Goal: Task Accomplishment & Management: Complete application form

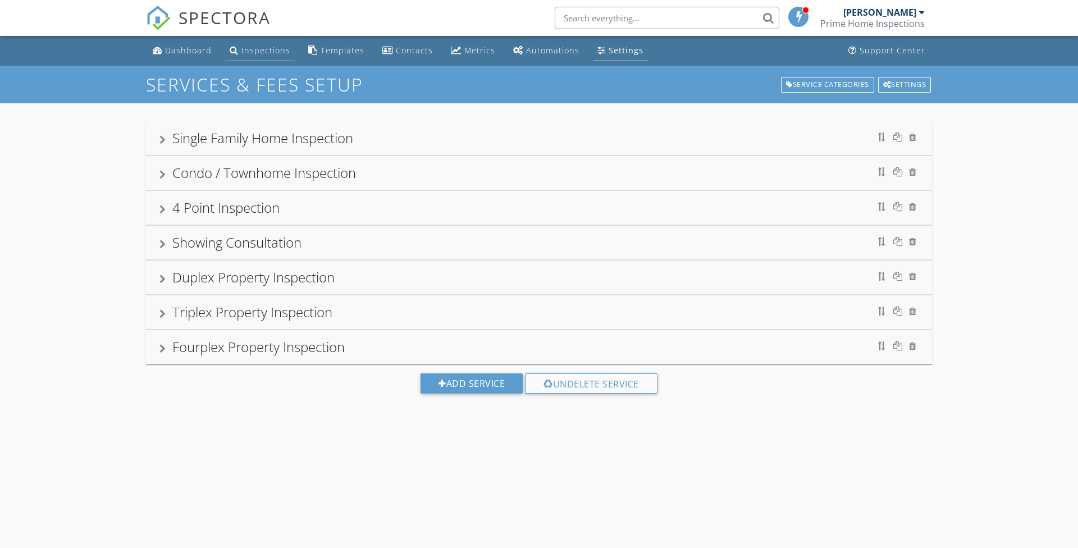
click at [246, 50] on div "Inspections" at bounding box center [265, 50] width 49 height 11
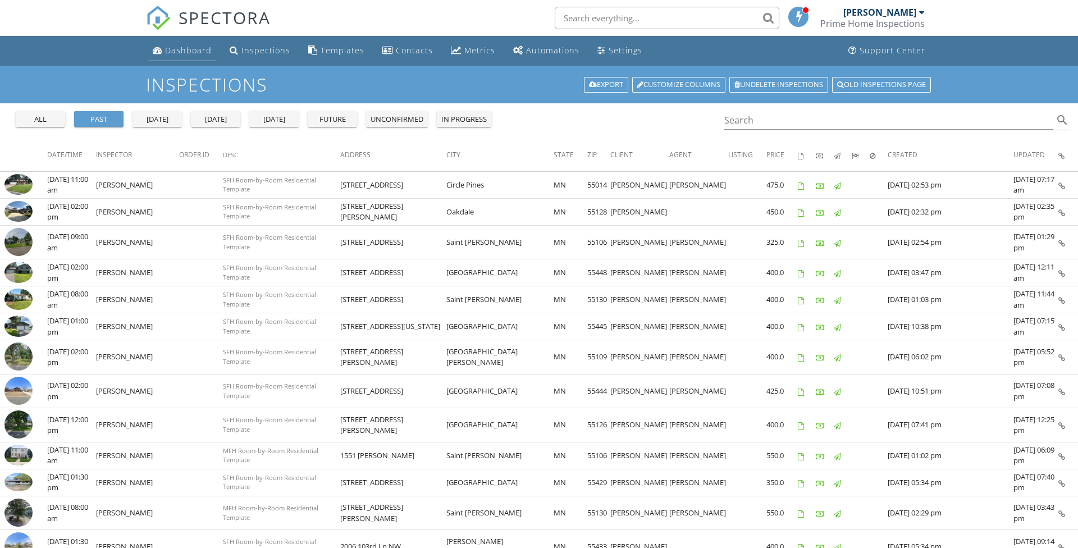
click at [181, 53] on div "Dashboard" at bounding box center [188, 50] width 47 height 11
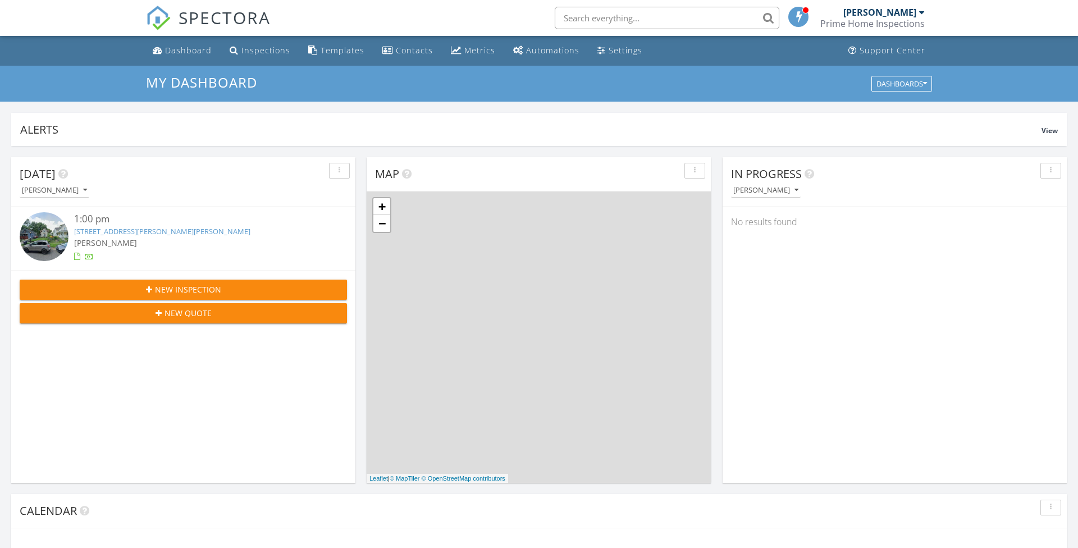
scroll to position [1022, 1078]
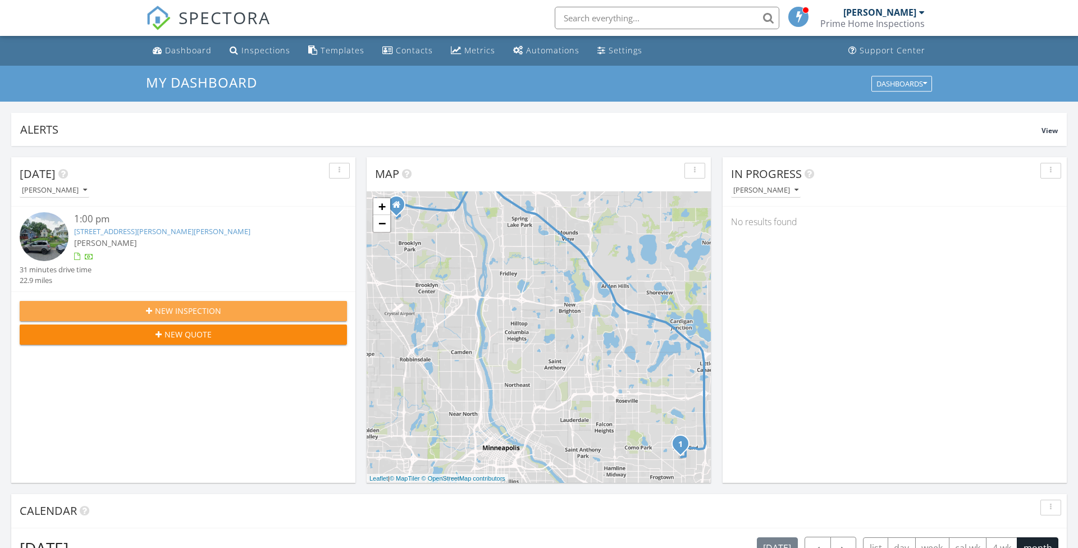
click at [234, 313] on div "New Inspection" at bounding box center [183, 311] width 309 height 12
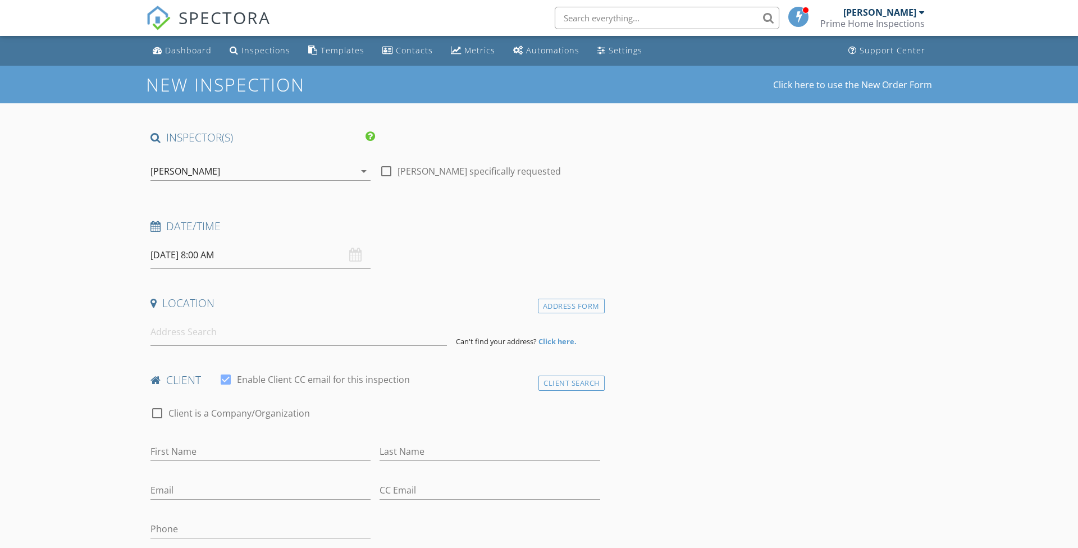
click at [359, 254] on div "08/29/2025 8:00 AM" at bounding box center [260, 255] width 220 height 28
click at [355, 251] on div "08/29/2025 8:00 AM" at bounding box center [260, 255] width 220 height 28
click at [252, 253] on input "08/29/2025 8:00 AM" at bounding box center [260, 255] width 220 height 28
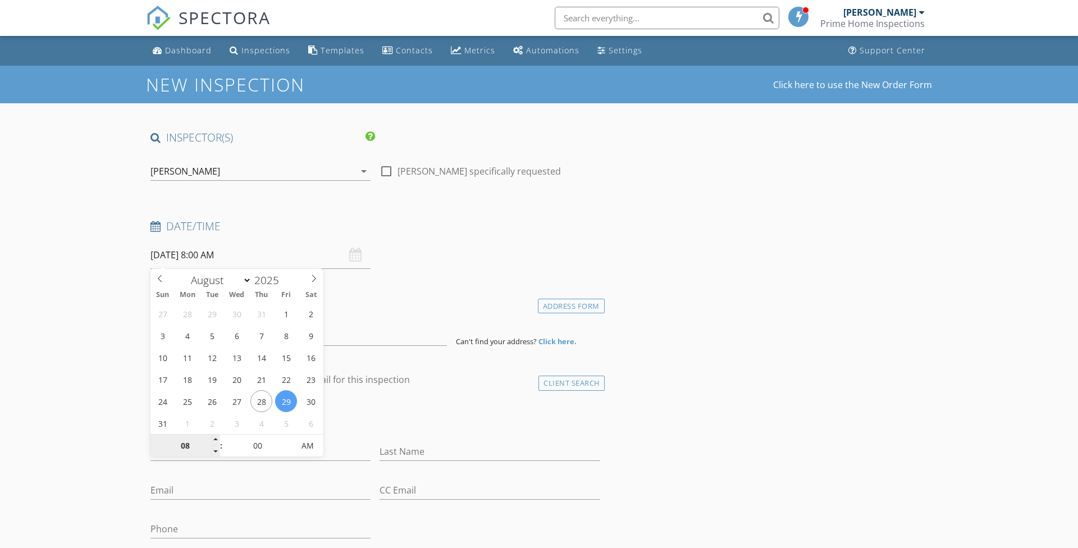
type input "3"
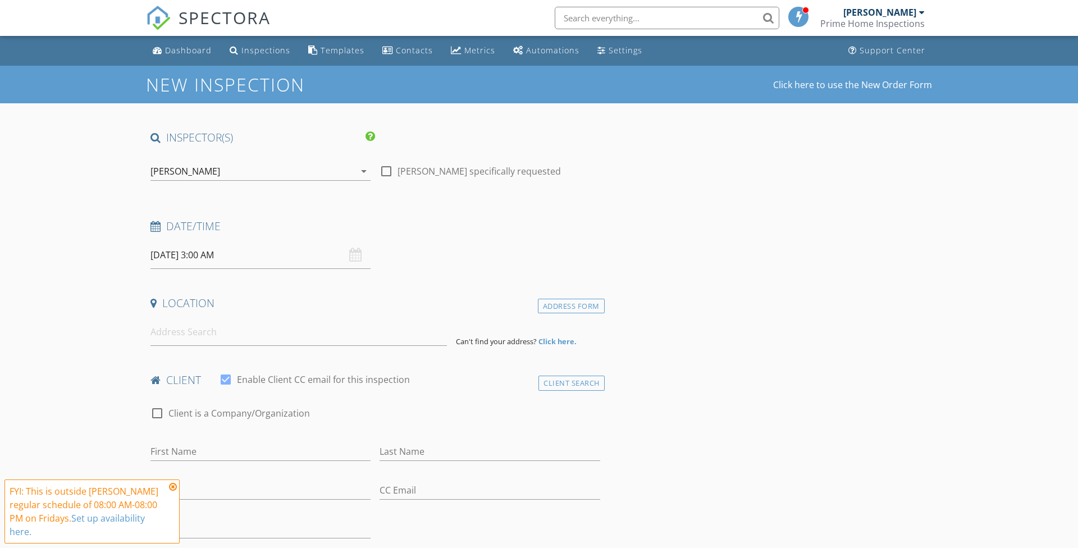
click at [227, 253] on input "08/29/2025 3:00 AM" at bounding box center [260, 255] width 220 height 28
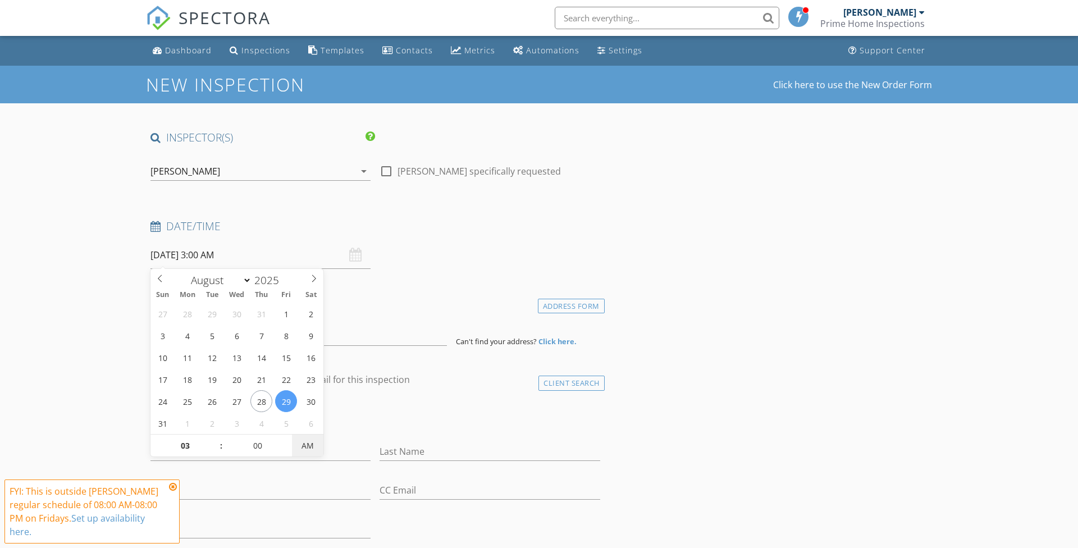
type input "[DATE] 3:00 PM"
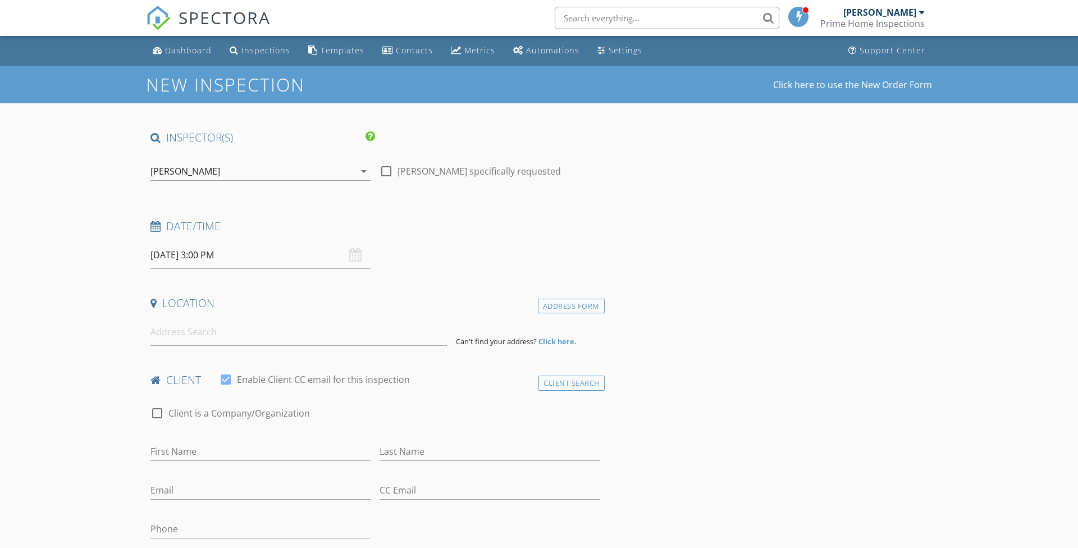
click at [213, 333] on input at bounding box center [298, 332] width 296 height 28
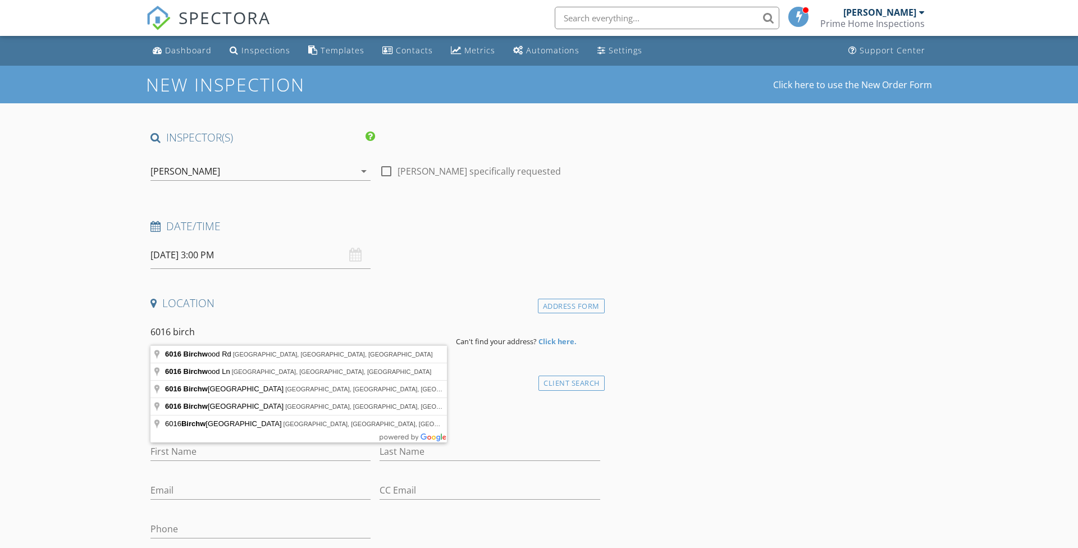
type input "6016 Birchwood Rd, Woodbury, MN, USA"
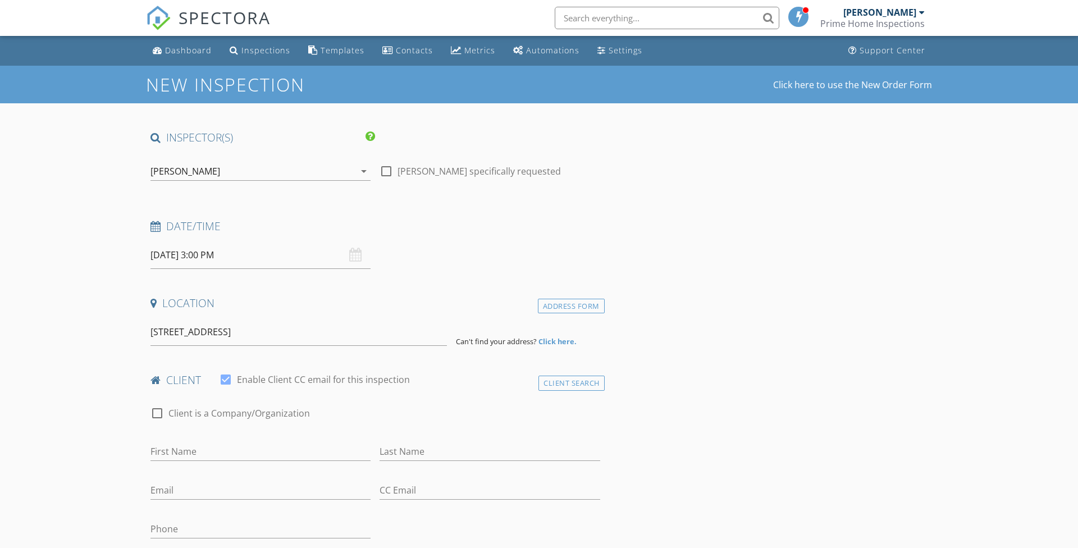
drag, startPoint x: 894, startPoint y: 259, endPoint x: 272, endPoint y: 354, distance: 628.6
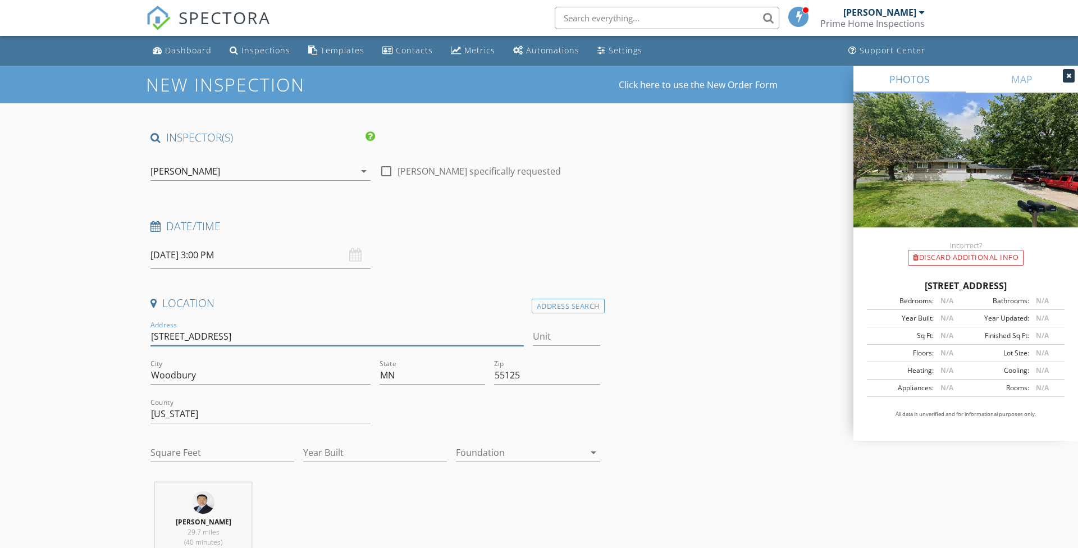
drag, startPoint x: 243, startPoint y: 335, endPoint x: 136, endPoint y: 336, distance: 106.7
click at [193, 450] on input "Square Feet" at bounding box center [222, 452] width 144 height 19
type input "2280"
click at [336, 457] on input "Year Built" at bounding box center [375, 452] width 144 height 19
type input "1966"
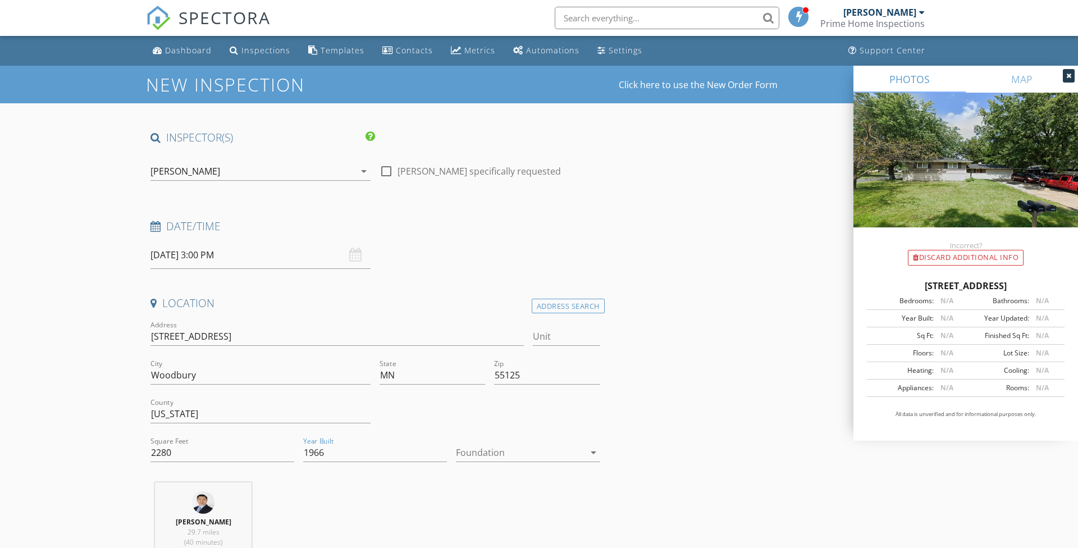
click at [583, 443] on div at bounding box center [520, 452] width 128 height 18
click at [539, 479] on div "Basement" at bounding box center [528, 473] width 126 height 13
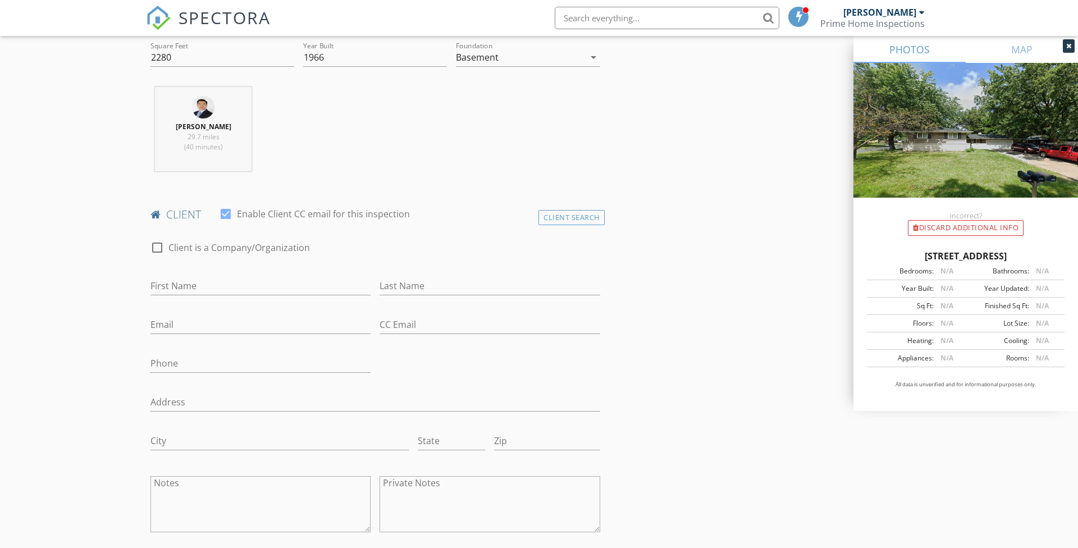
scroll to position [396, 0]
type input "Bic"
type input "Yang"
click at [189, 324] on input "Email" at bounding box center [260, 324] width 220 height 19
paste input "Bicyang@yahoo.com"
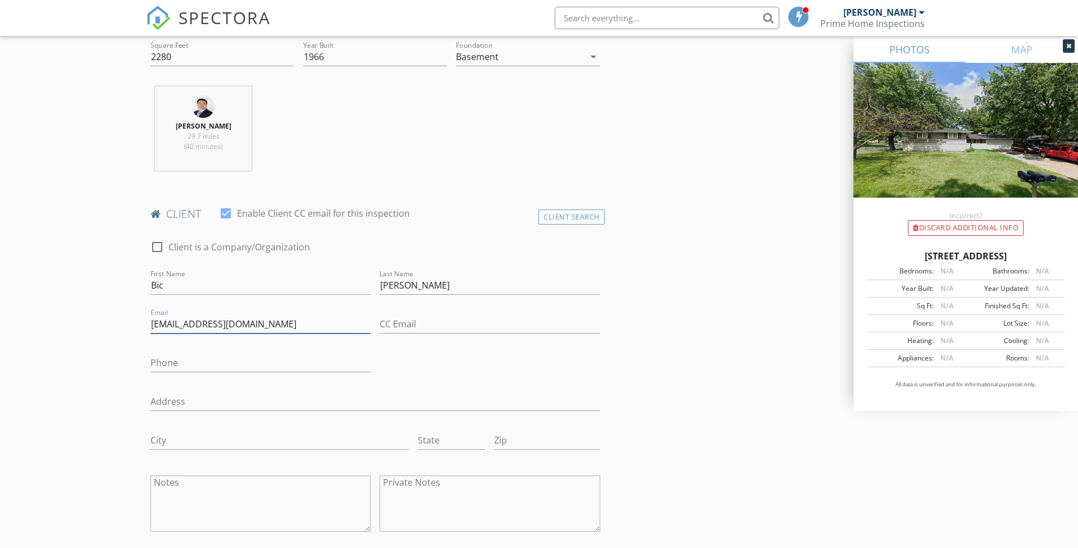
type input "Bicyang@yahoo.com"
drag, startPoint x: 97, startPoint y: 323, endPoint x: 86, endPoint y: 322, distance: 10.7
type input "651-239-2017"
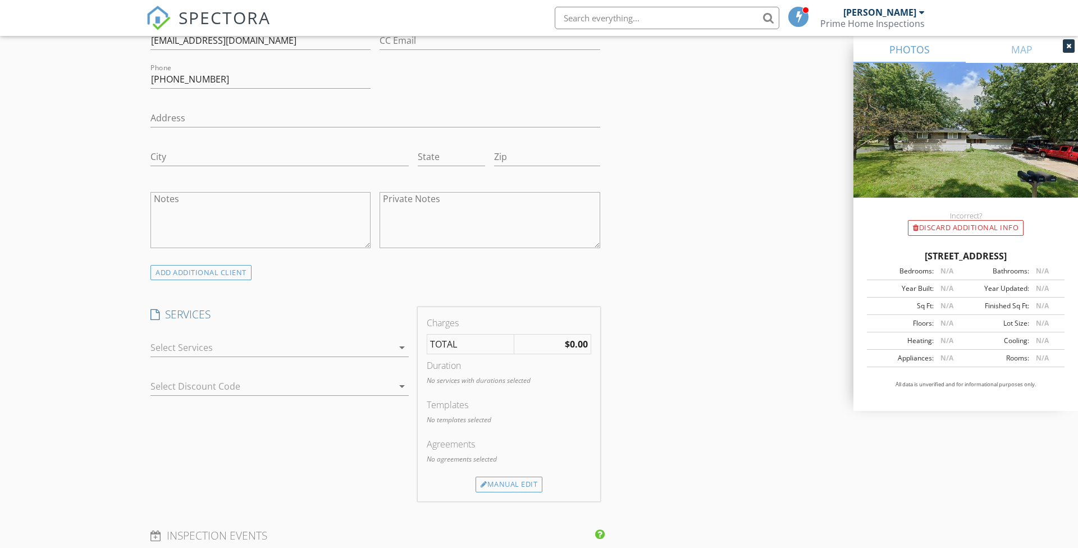
scroll to position [679, 0]
click at [338, 346] on div at bounding box center [271, 347] width 243 height 18
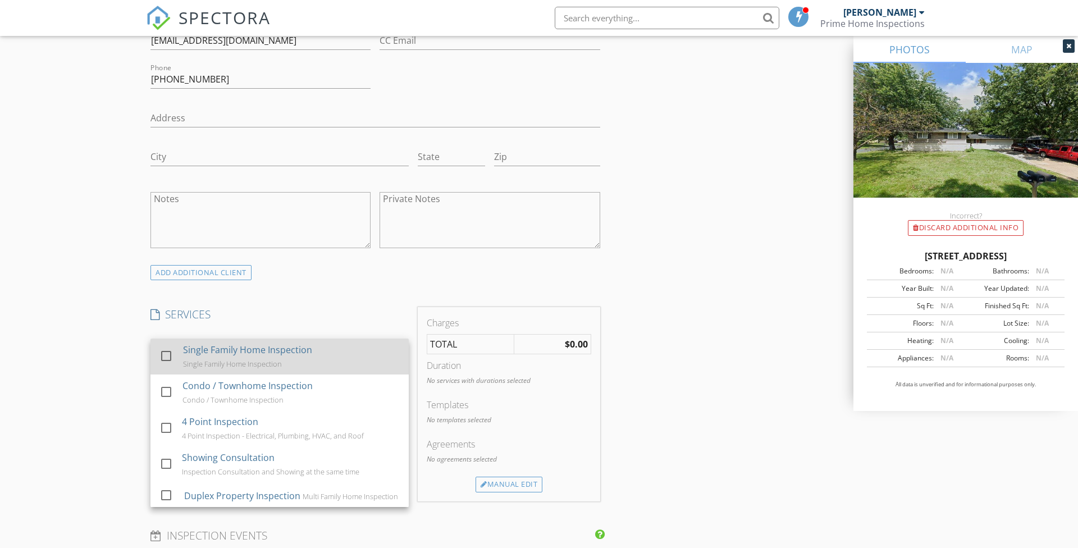
click at [244, 359] on div "Single Family Home Inspection" at bounding box center [232, 363] width 99 height 9
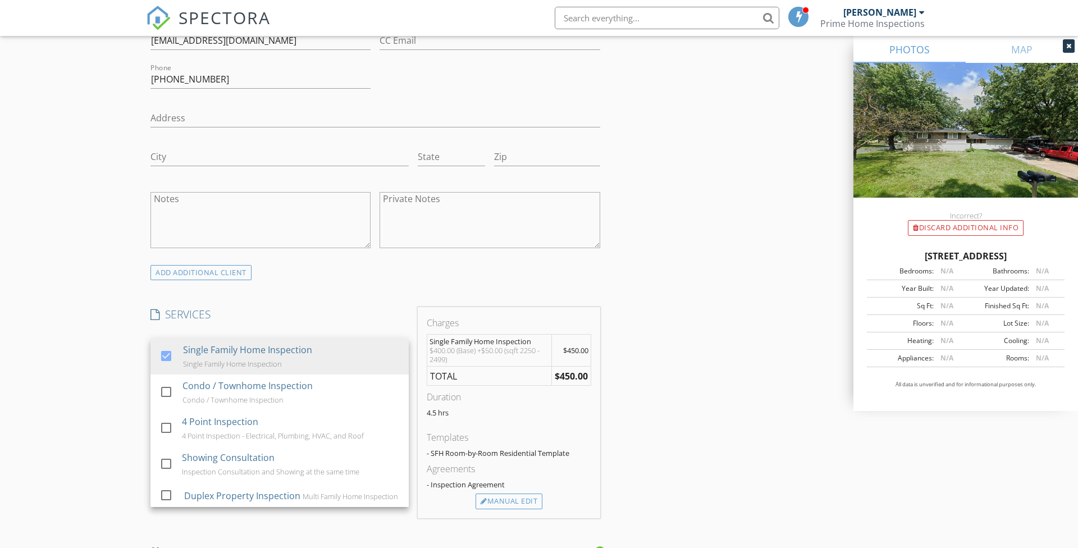
click at [101, 358] on div "New Inspection Click here to use the New Order Form INSPECTOR(S) check_box Pete…" at bounding box center [539, 375] width 1078 height 1978
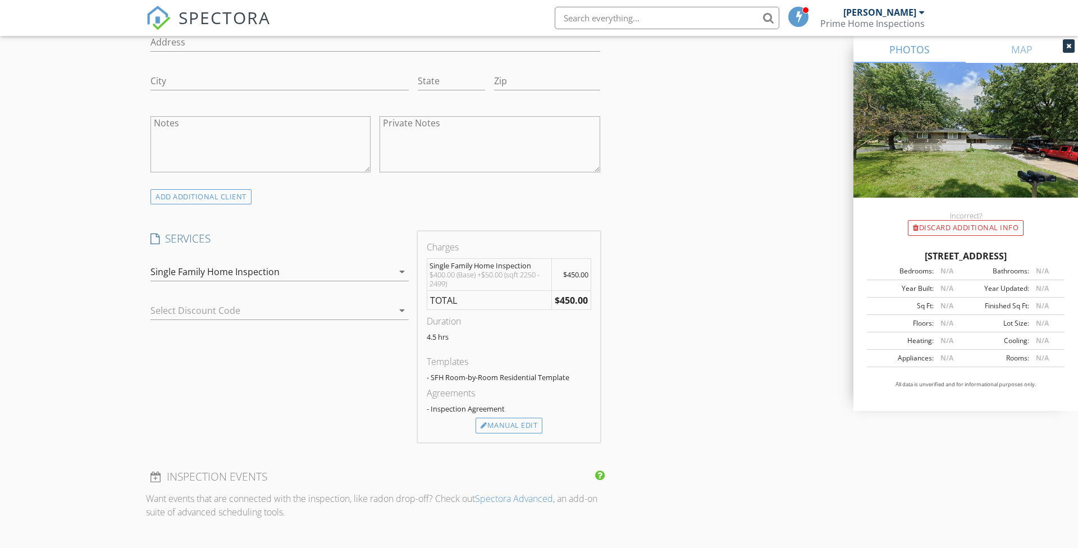
scroll to position [760, 0]
click at [501, 418] on div "Manual Edit" at bounding box center [508, 421] width 67 height 16
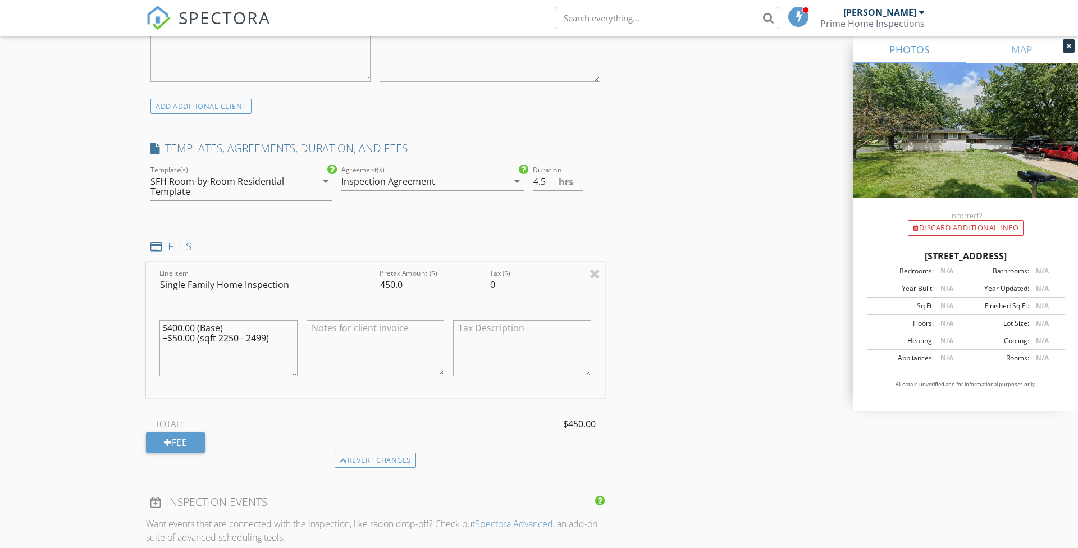
scroll to position [846, 0]
click at [193, 443] on div "Fee" at bounding box center [175, 442] width 59 height 20
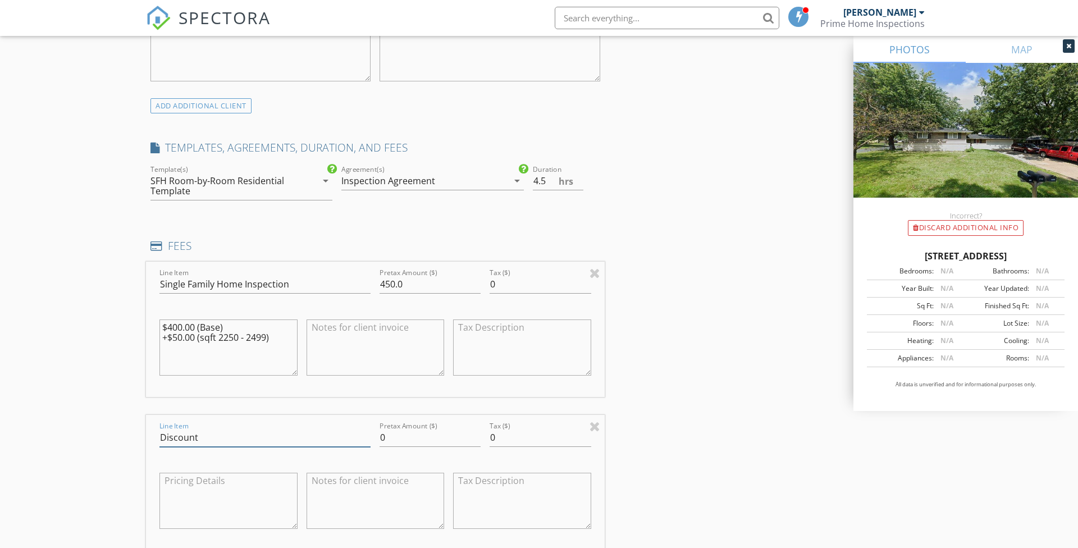
type input "Discount"
type input "-100"
click at [111, 437] on div "New Inspection Click here to use the New Order Form INSPECTOR(S) check_box Pete…" at bounding box center [539, 343] width 1078 height 2247
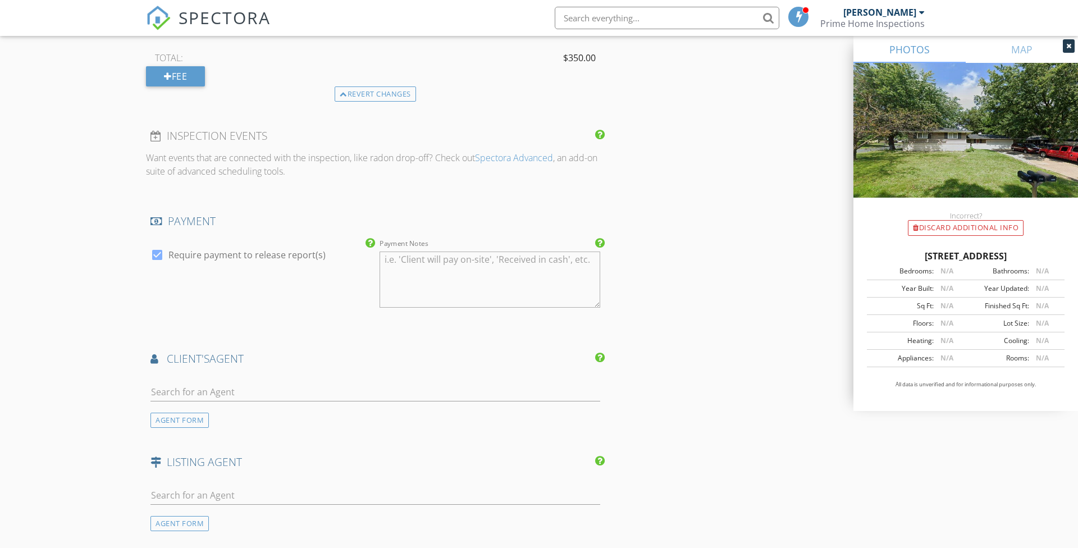
scroll to position [1367, 0]
click at [267, 385] on input "text" at bounding box center [375, 390] width 450 height 19
type input "Vanessa"
drag, startPoint x: 267, startPoint y: 385, endPoint x: 258, endPoint y: 412, distance: 28.2
click at [258, 412] on li "Vanessa Xiong eXp Realty" at bounding box center [375, 414] width 449 height 31
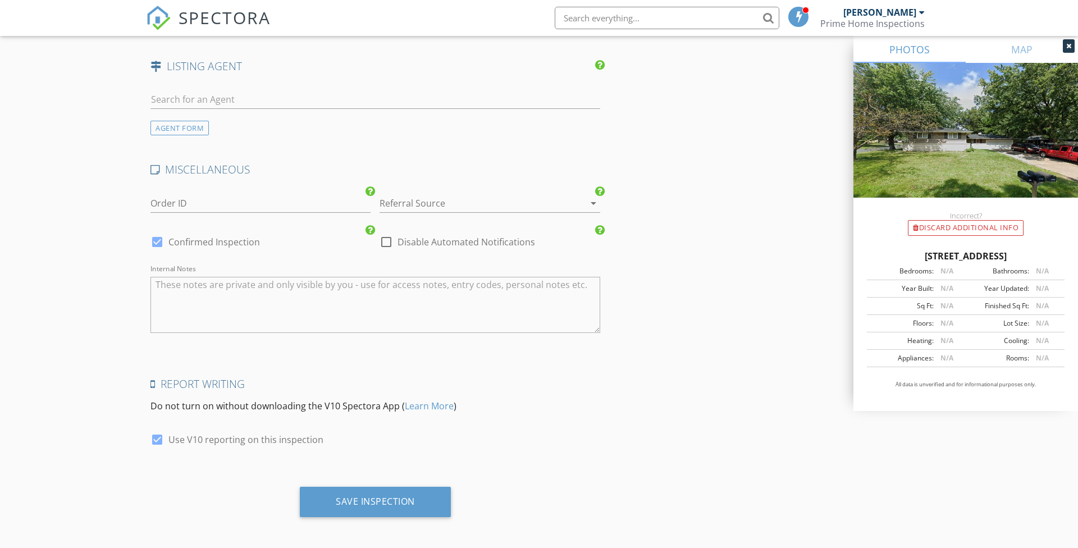
scroll to position [2093, 0]
click at [401, 497] on div "Save Inspection" at bounding box center [375, 501] width 79 height 11
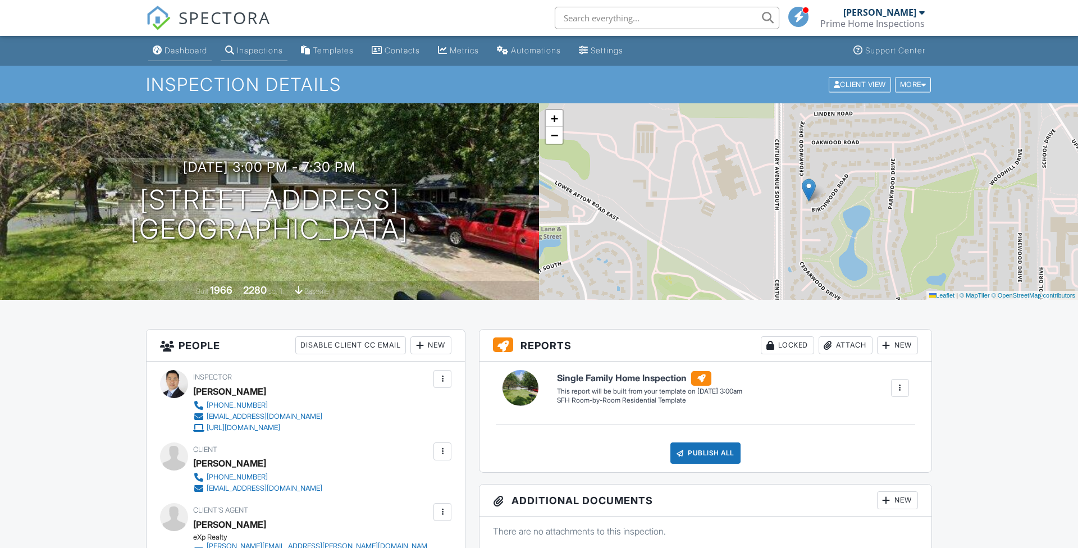
click at [176, 45] on link "Dashboard" at bounding box center [179, 50] width 63 height 21
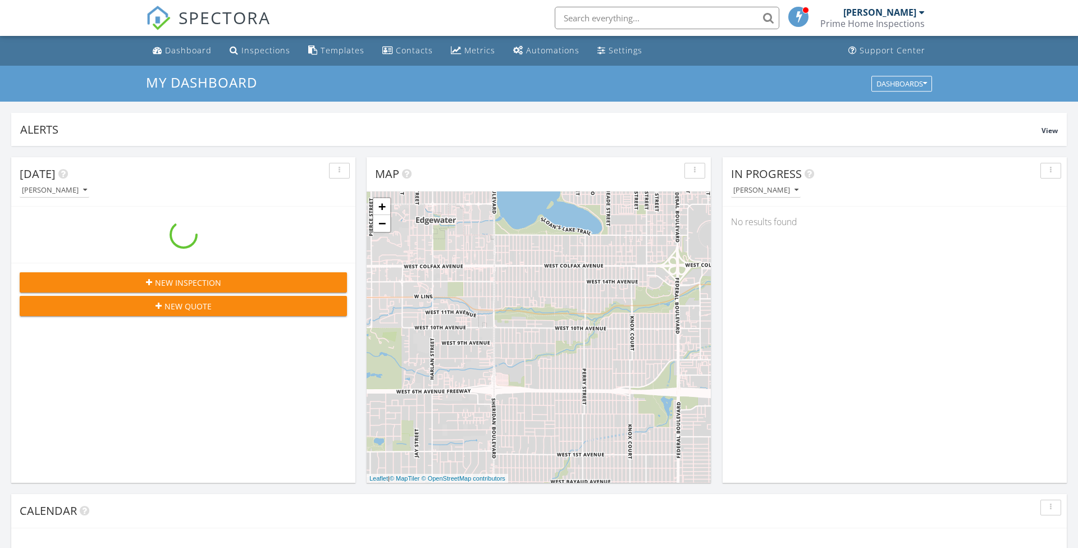
scroll to position [1022, 1078]
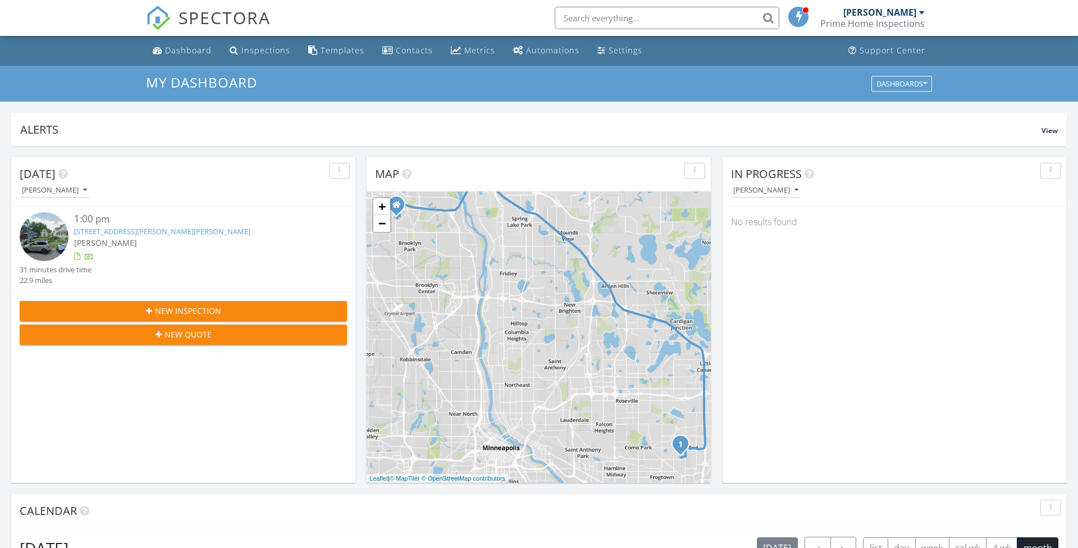
click at [140, 243] on div "[PERSON_NAME]" at bounding box center [196, 243] width 245 height 12
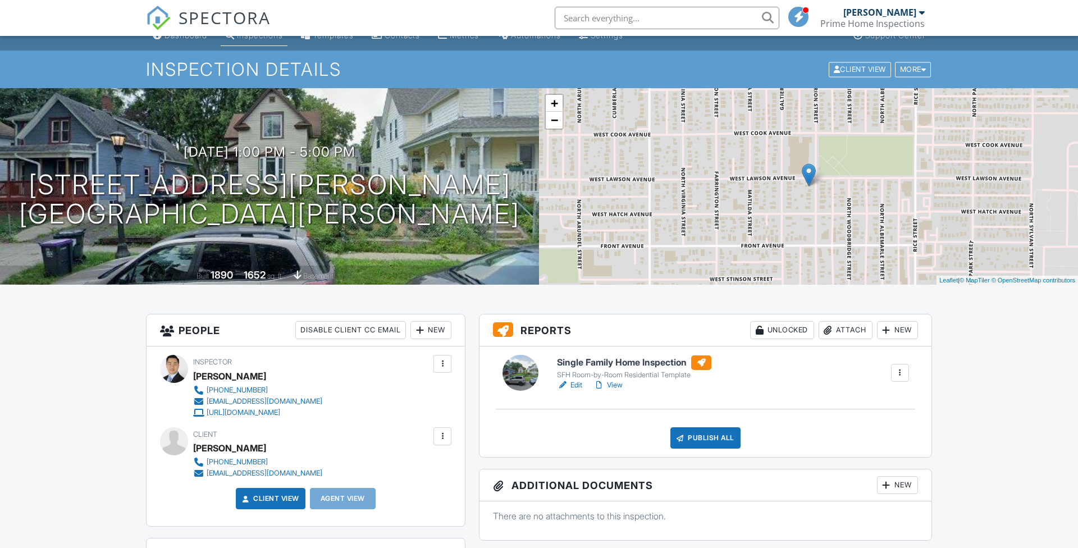
scroll to position [15, 0]
click at [555, 123] on link "−" at bounding box center [554, 120] width 17 height 17
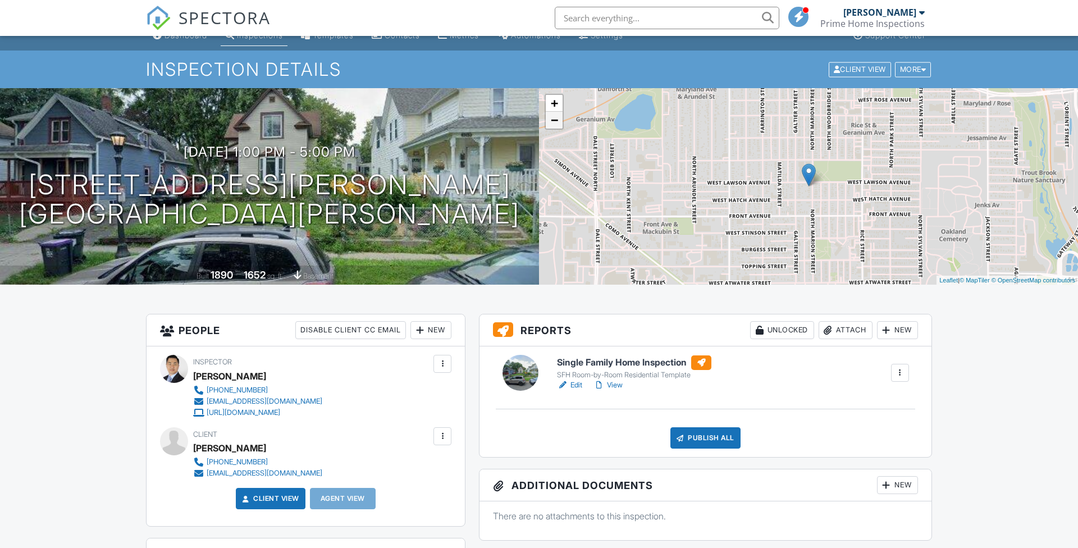
click at [555, 123] on link "−" at bounding box center [554, 120] width 17 height 17
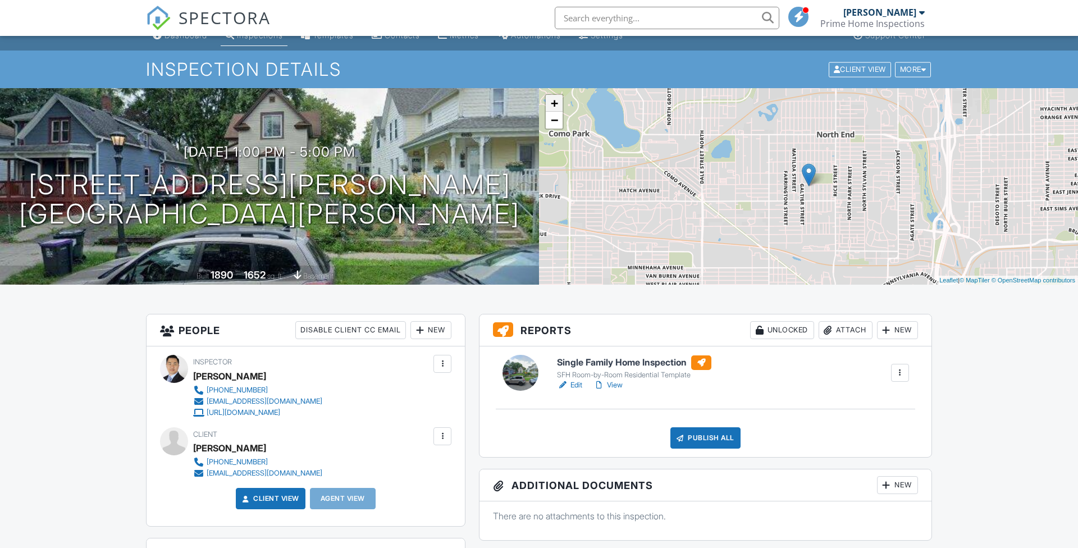
click at [556, 106] on link "+" at bounding box center [554, 103] width 17 height 17
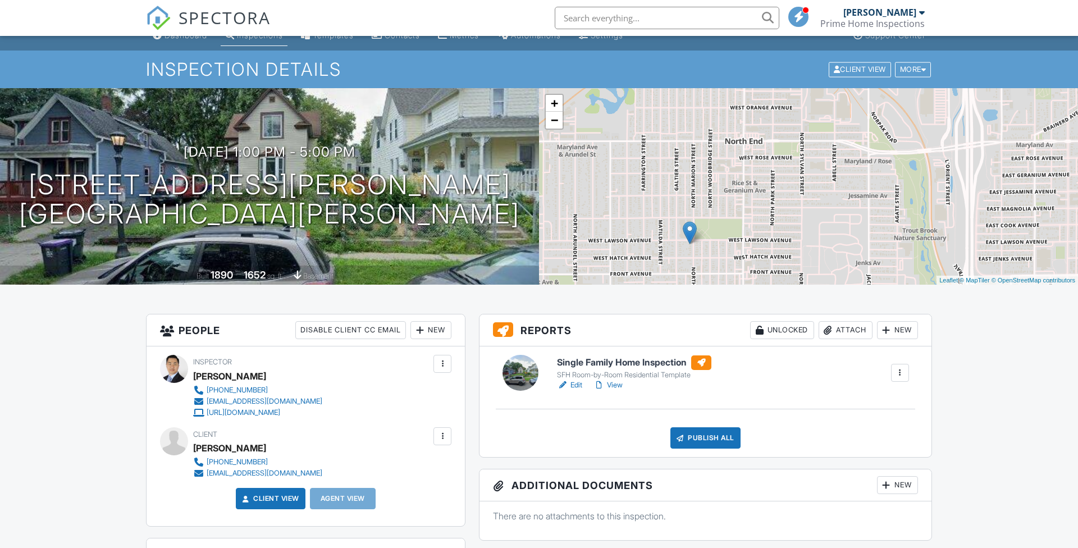
drag, startPoint x: 771, startPoint y: 134, endPoint x: 652, endPoint y: 193, distance: 133.1
click at [652, 193] on div "+ − Leaflet | © MapTiler © OpenStreetMap contributors" at bounding box center [808, 186] width 539 height 196
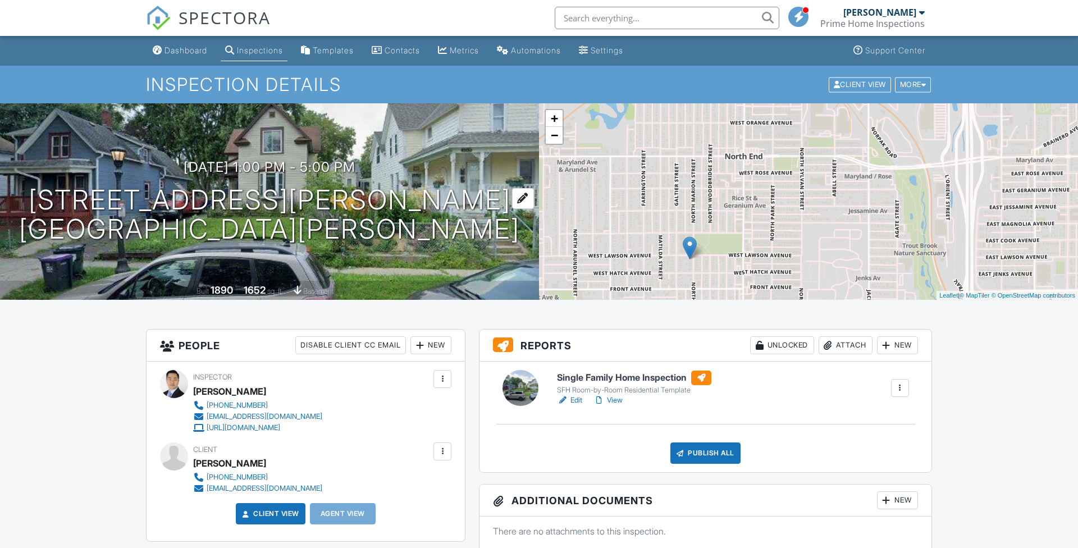
scroll to position [0, 0]
click at [195, 49] on div "Dashboard" at bounding box center [185, 50] width 43 height 10
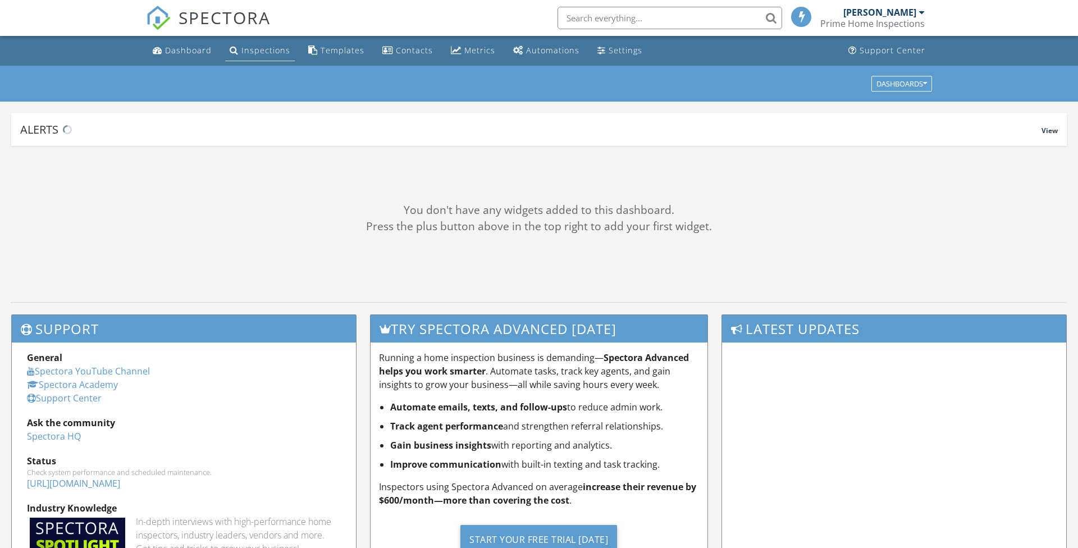
click at [258, 49] on div "Inspections" at bounding box center [265, 50] width 49 height 11
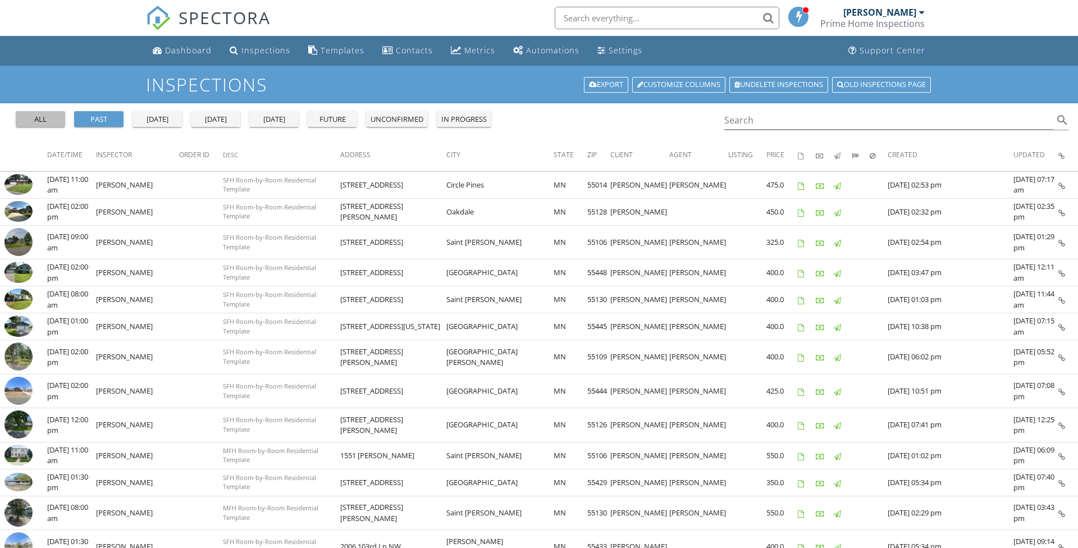
click at [52, 122] on div "all" at bounding box center [40, 119] width 40 height 11
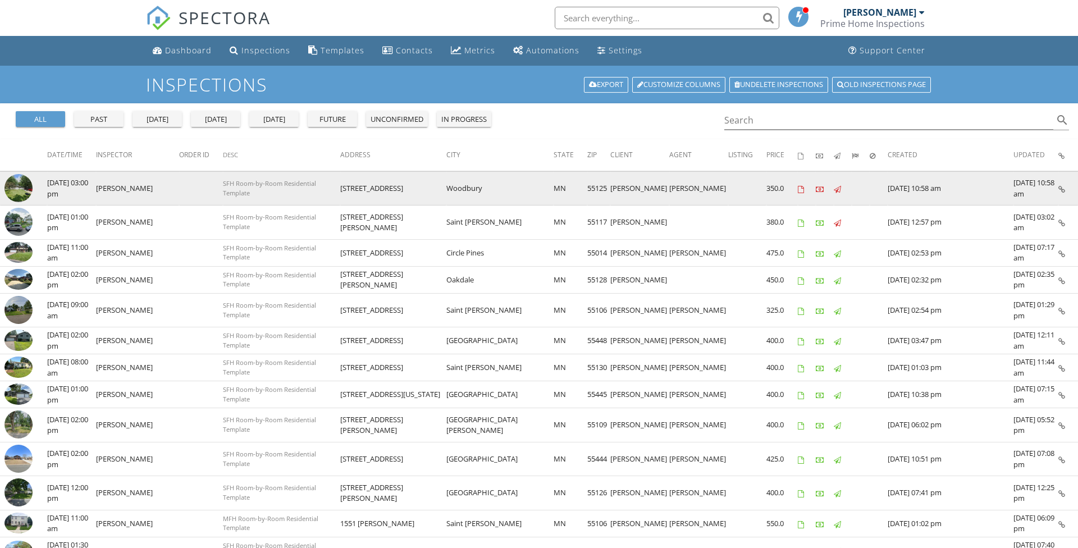
drag, startPoint x: 401, startPoint y: 190, endPoint x: 451, endPoint y: 191, distance: 49.4
click at [447, 191] on td "6016 Birchwood Rd" at bounding box center [393, 188] width 107 height 34
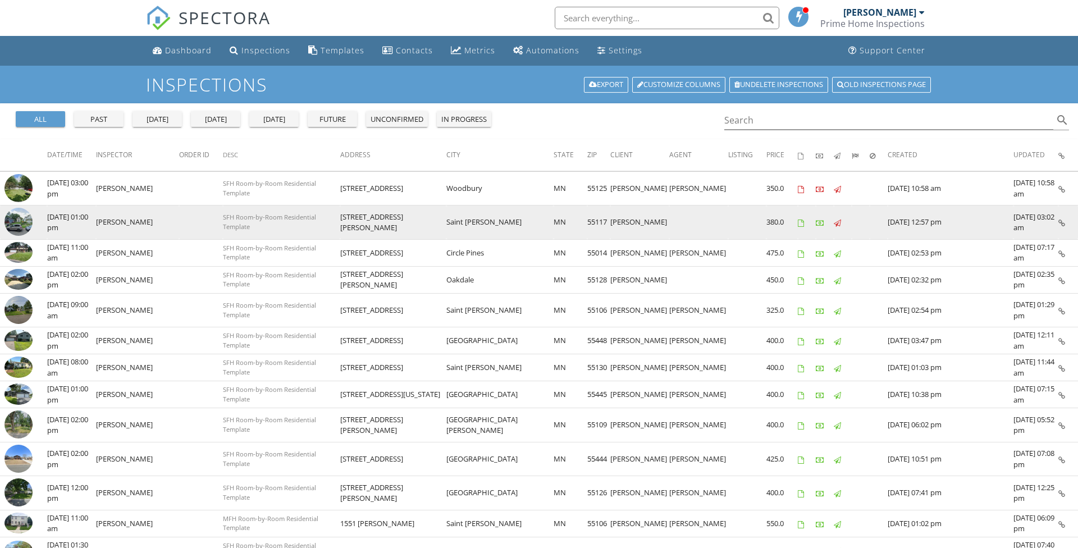
copy td "6016 Birchwood"
click at [340, 222] on td "SFH Room-by-Room Residential Template" at bounding box center [281, 222] width 117 height 34
drag, startPoint x: 400, startPoint y: 222, endPoint x: 441, endPoint y: 222, distance: 41.0
click at [441, 222] on tr "check_box_outline_blank 08/28/2025 01:00 pm Peter Xiong SFH Room-by-Room Reside…" at bounding box center [539, 222] width 1078 height 34
click at [443, 222] on td "[STREET_ADDRESS][PERSON_NAME]" at bounding box center [393, 222] width 107 height 34
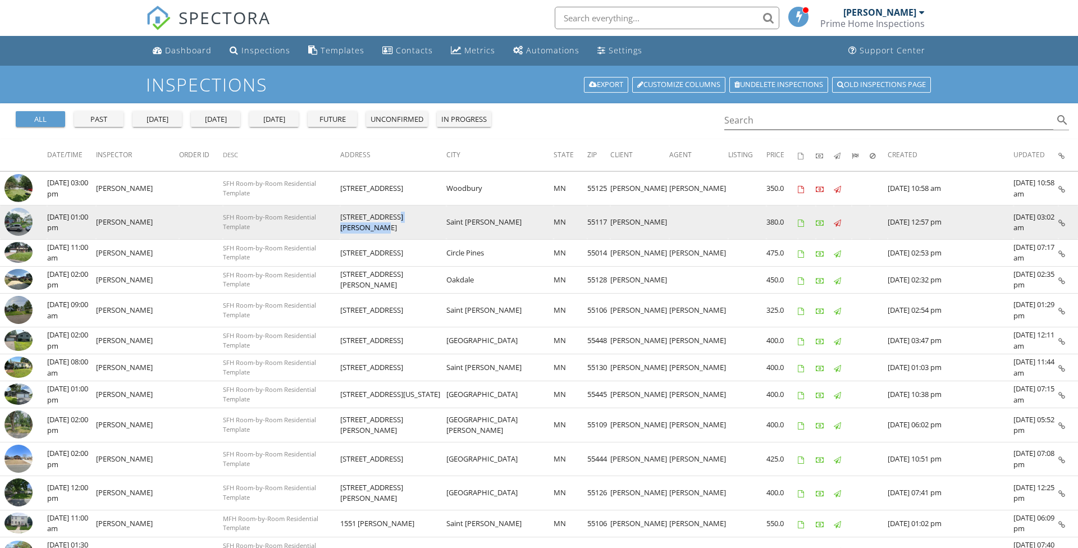
drag, startPoint x: 443, startPoint y: 222, endPoint x: 405, endPoint y: 222, distance: 38.7
click at [404, 222] on td "[STREET_ADDRESS][PERSON_NAME]" at bounding box center [393, 222] width 107 height 34
copy td "1011 Marion"
click at [291, 225] on span "SFH Room-by-Room Residential Template" at bounding box center [269, 222] width 93 height 18
click at [21, 221] on img at bounding box center [18, 222] width 28 height 28
